Goal: Information Seeking & Learning: Learn about a topic

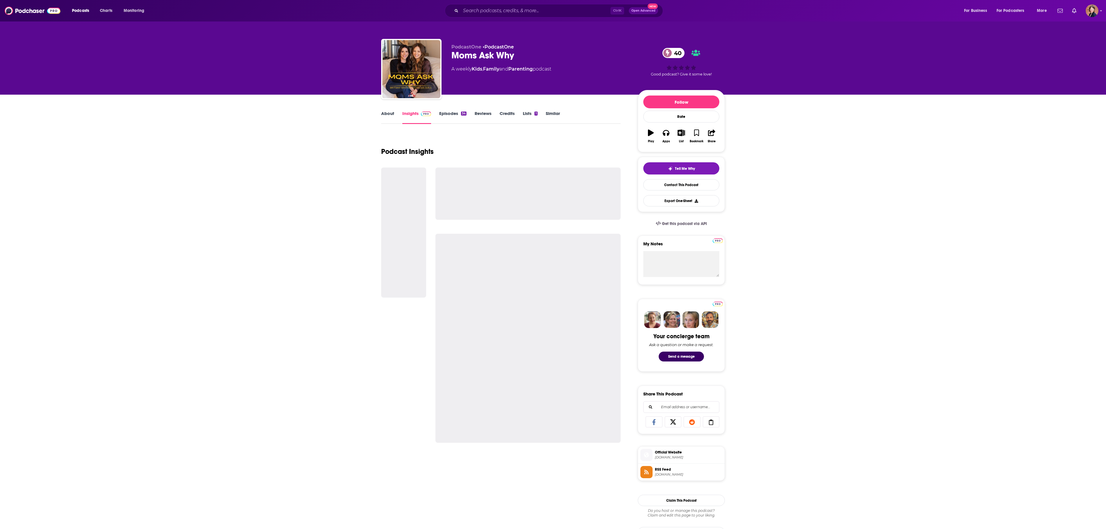
click at [389, 117] on link "About" at bounding box center [387, 117] width 13 height 13
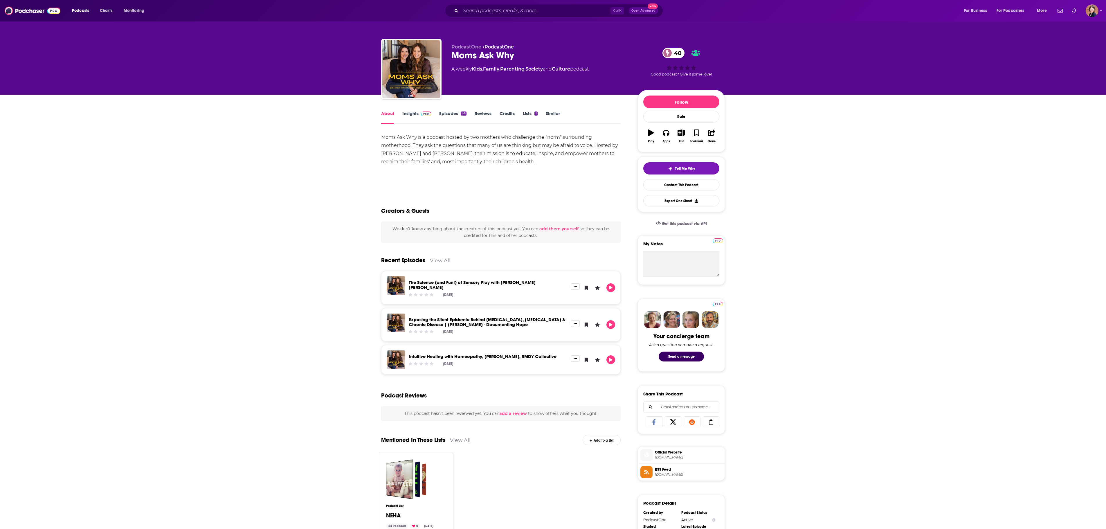
click at [405, 117] on link "Insights" at bounding box center [416, 117] width 29 height 13
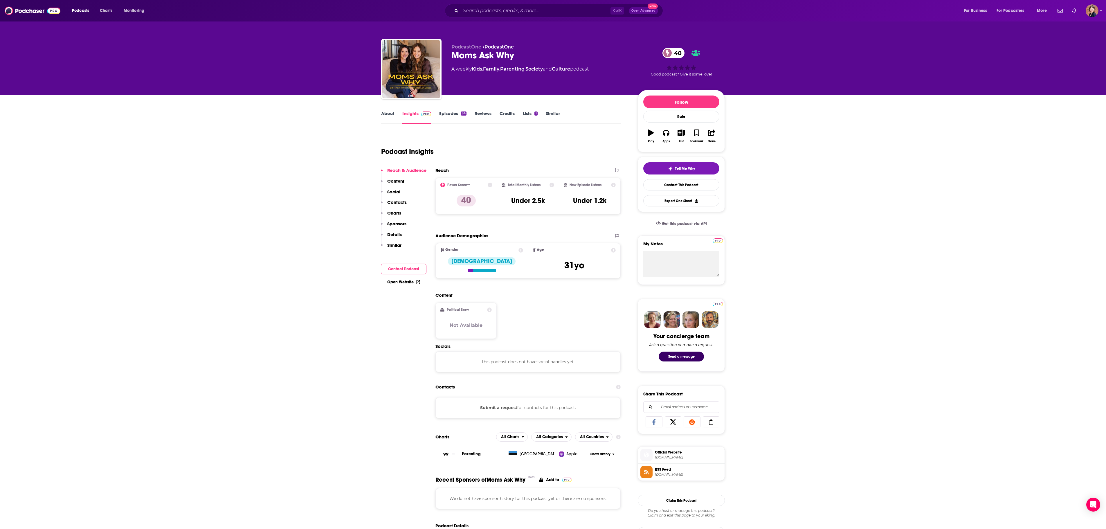
click at [385, 114] on link "About" at bounding box center [387, 117] width 13 height 13
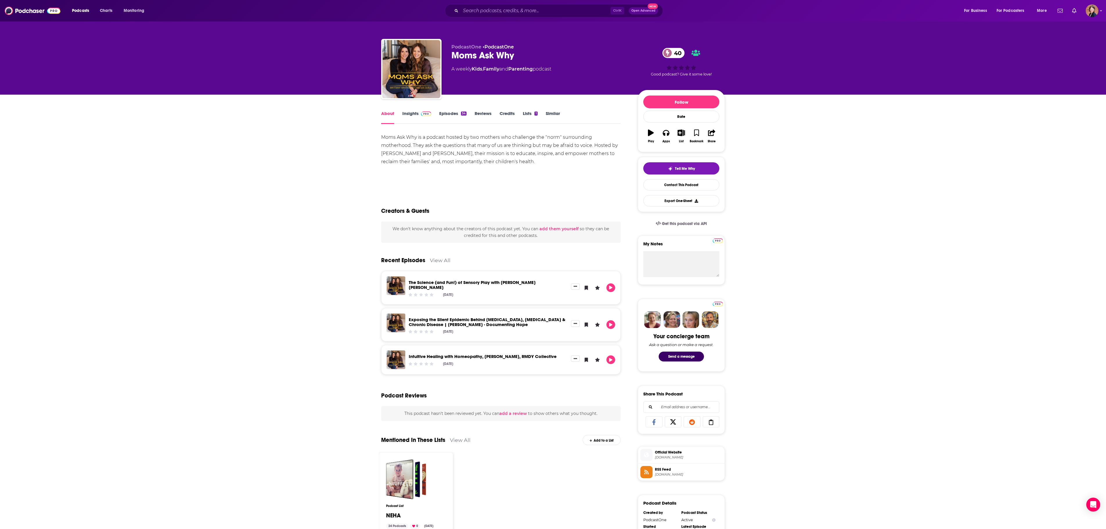
click at [413, 117] on link "Insights" at bounding box center [416, 117] width 29 height 13
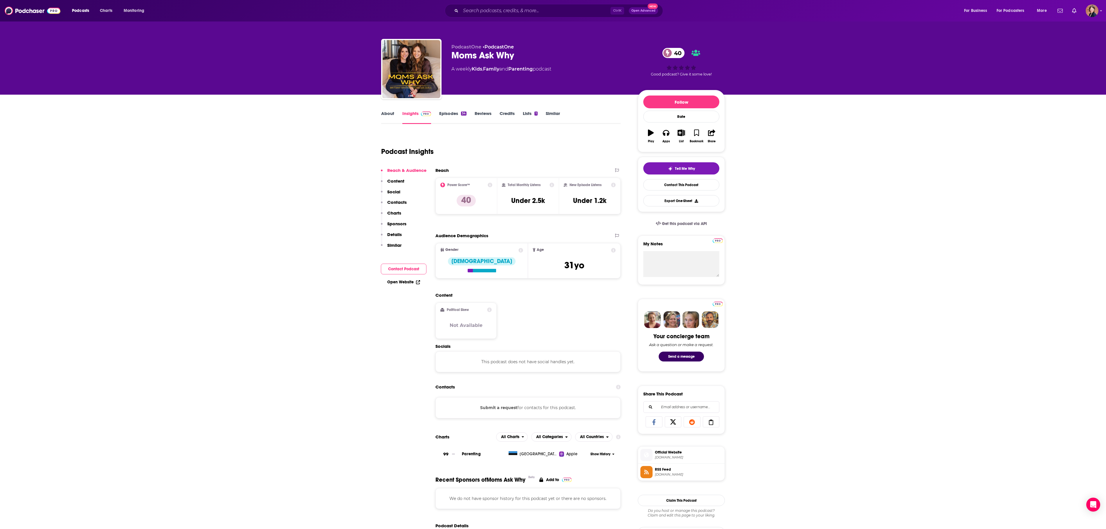
click at [385, 114] on link "About" at bounding box center [387, 117] width 13 height 13
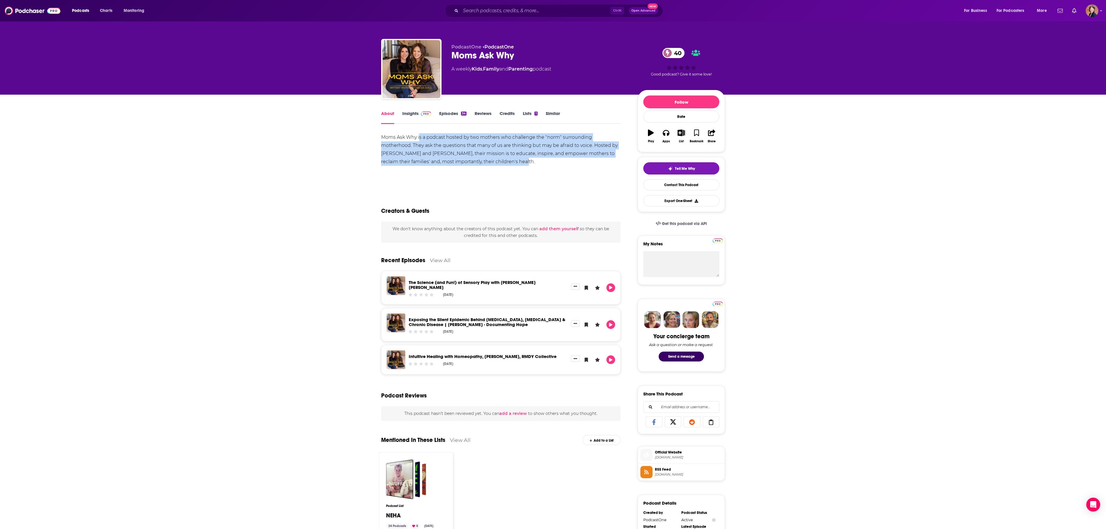
drag, startPoint x: 420, startPoint y: 140, endPoint x: 568, endPoint y: 258, distance: 189.2
click at [525, 172] on div "Moms Ask Why is a podcast hosted by two mothers who challenge the "norm" surrou…" at bounding box center [500, 153] width 239 height 41
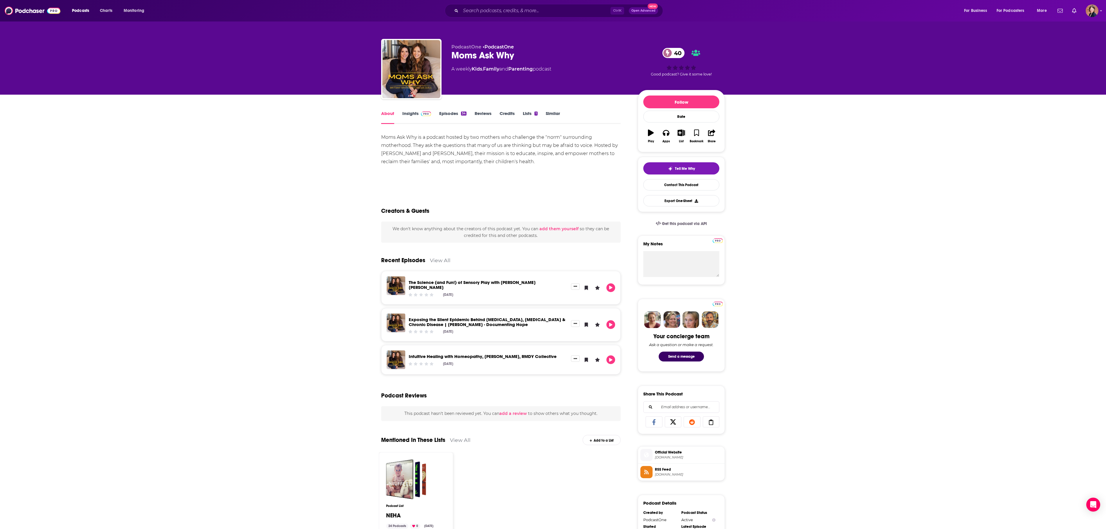
click at [574, 210] on div "Creators & Guests" at bounding box center [500, 207] width 239 height 28
